Goal: Information Seeking & Learning: Learn about a topic

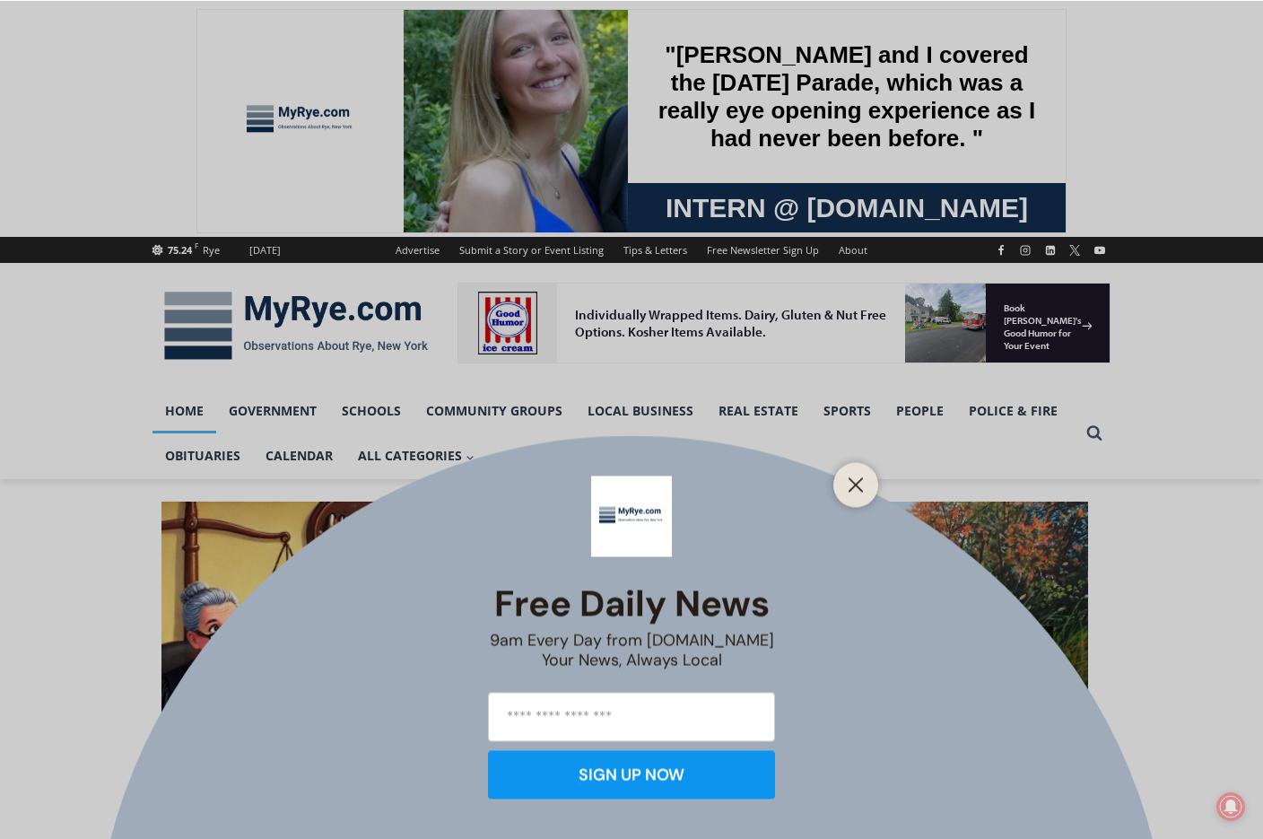
click at [859, 485] on icon "Close" at bounding box center [856, 484] width 16 height 16
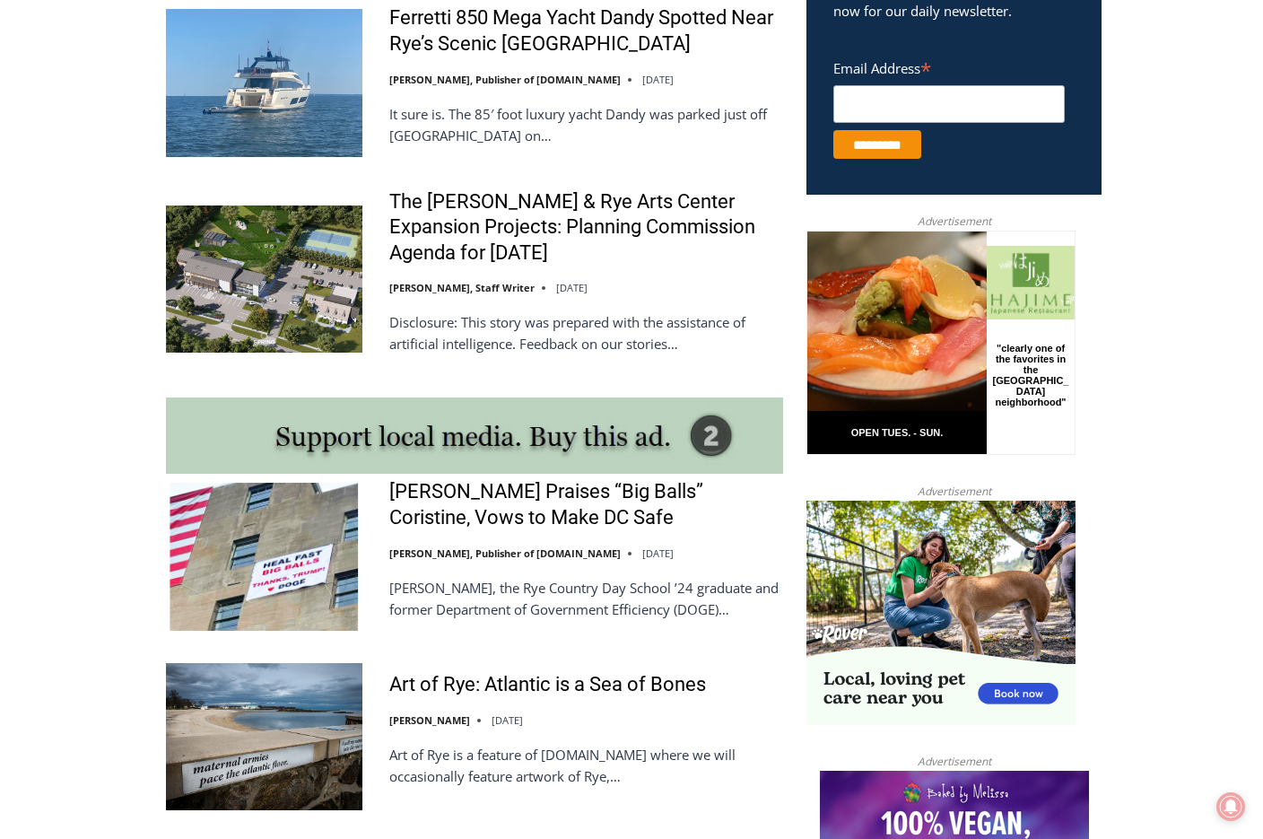
scroll to position [1256, 0]
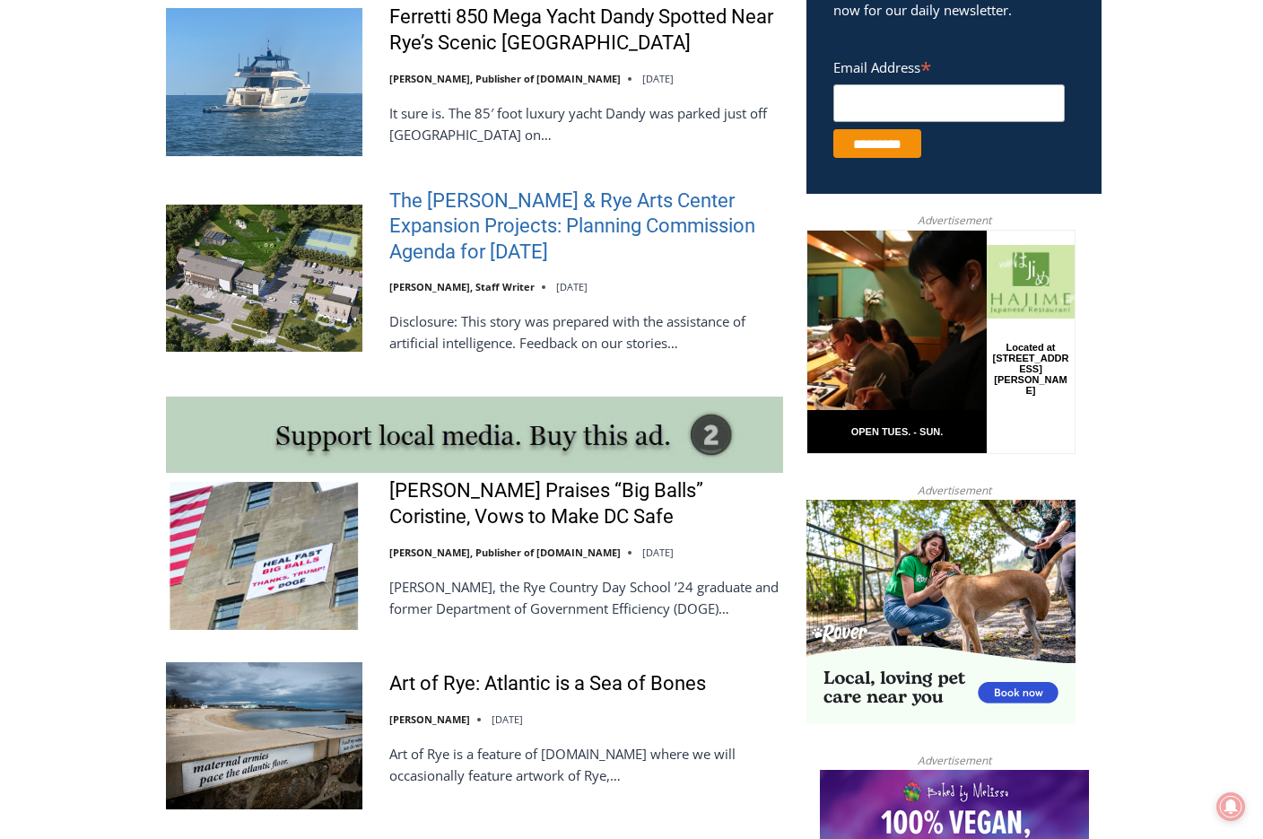
click at [452, 226] on link "The [PERSON_NAME] & Rye Arts Center Expansion Projects: Planning Commission Age…" at bounding box center [586, 226] width 394 height 77
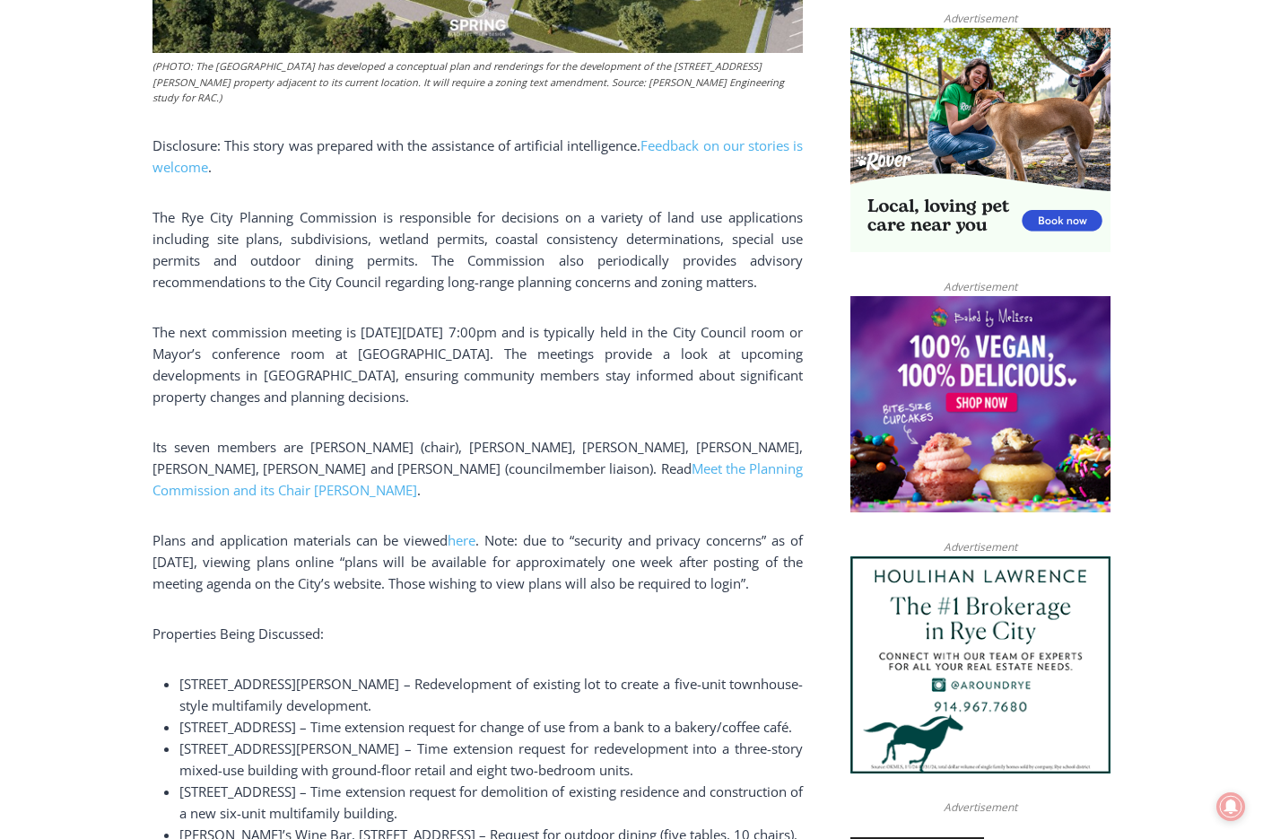
scroll to position [1220, 0]
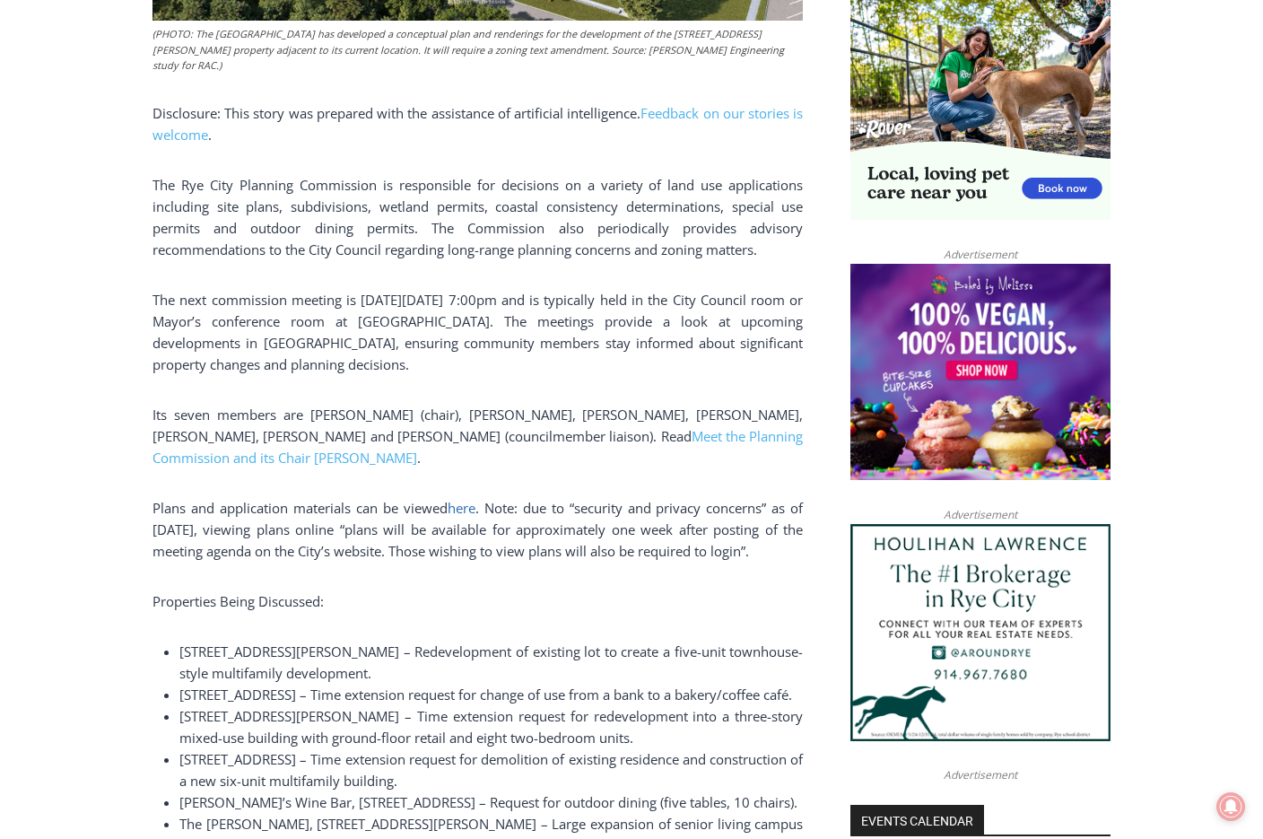
click at [458, 500] on span "here" at bounding box center [462, 508] width 28 height 18
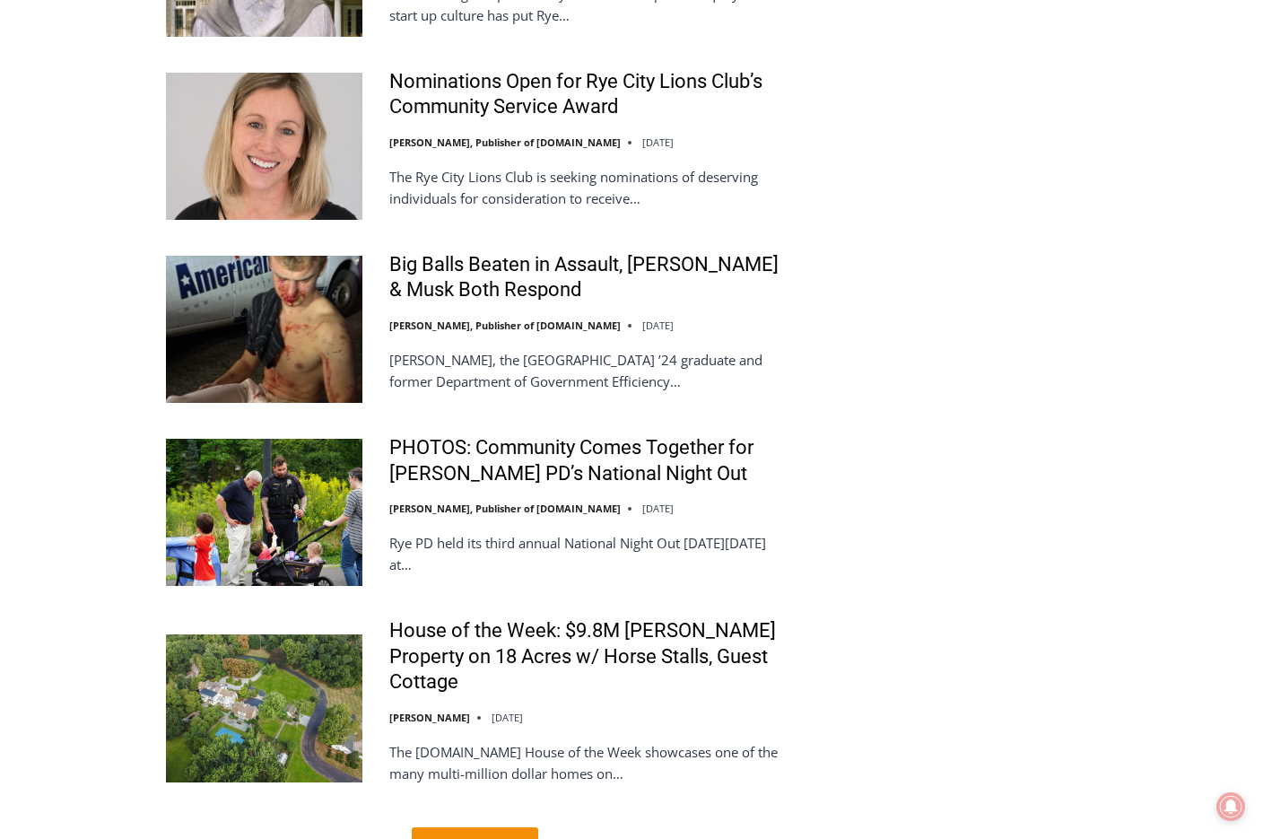
scroll to position [4216, 0]
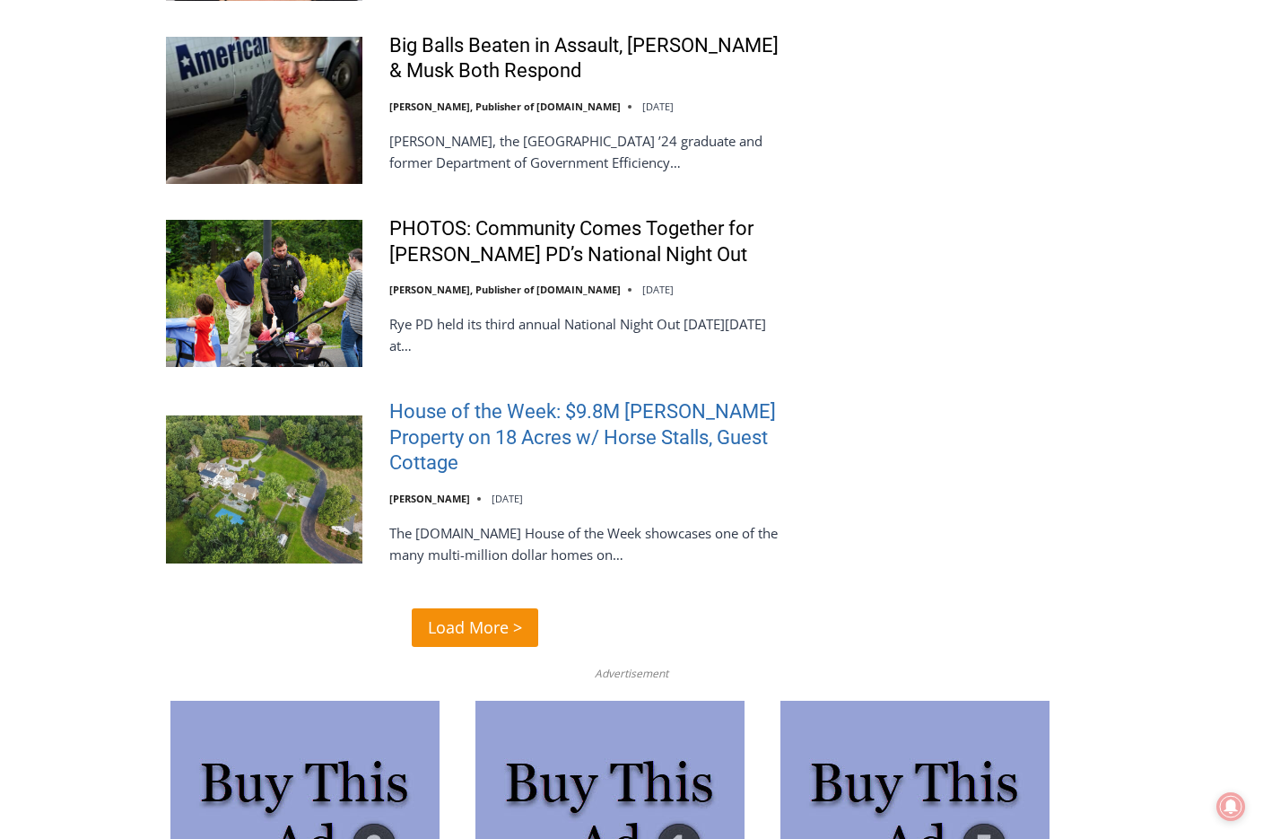
click at [692, 399] on link "House of the Week: $9.8M [PERSON_NAME] Property on 18 Acres w/ Horse Stalls, Gu…" at bounding box center [586, 437] width 394 height 77
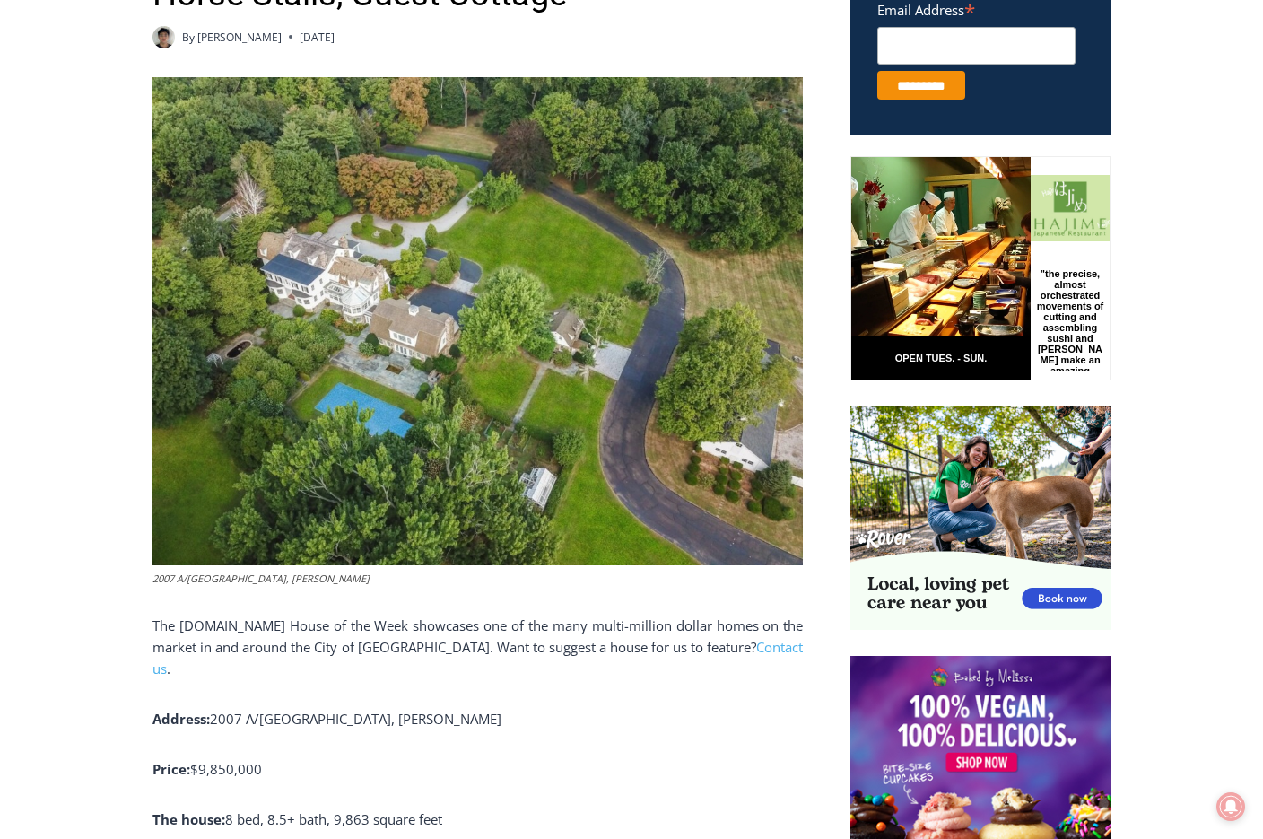
scroll to position [775, 0]
